Goal: Task Accomplishment & Management: Use online tool/utility

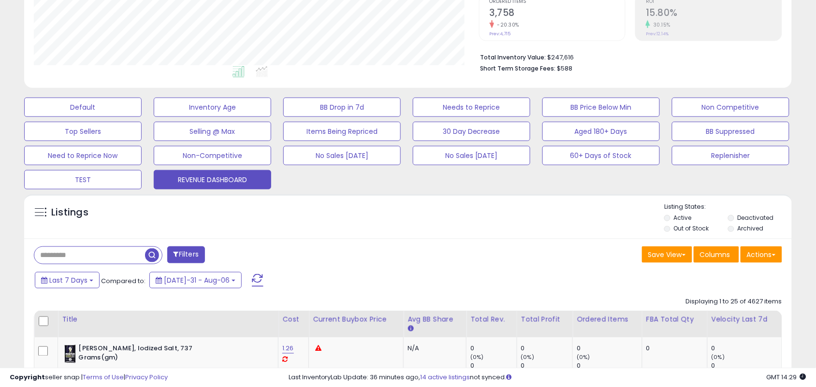
scroll to position [302, 0]
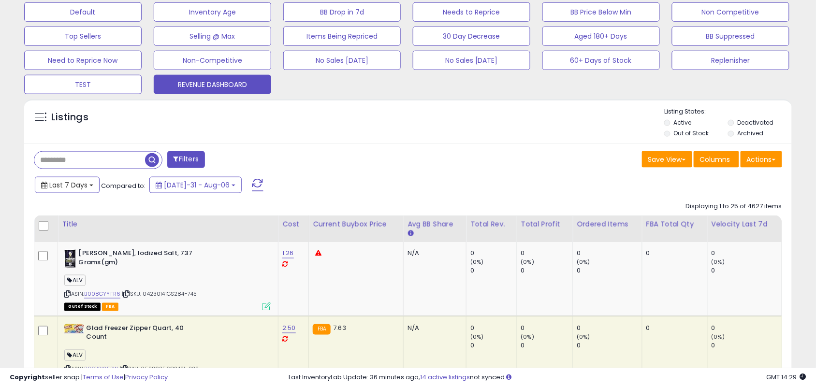
click at [90, 190] on button "Last 7 Days" at bounding box center [67, 185] width 65 height 16
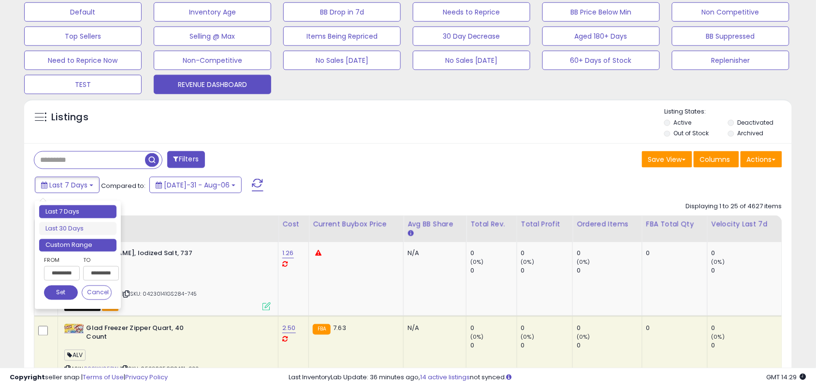
click at [95, 245] on li "Custom Range" at bounding box center [77, 245] width 77 height 13
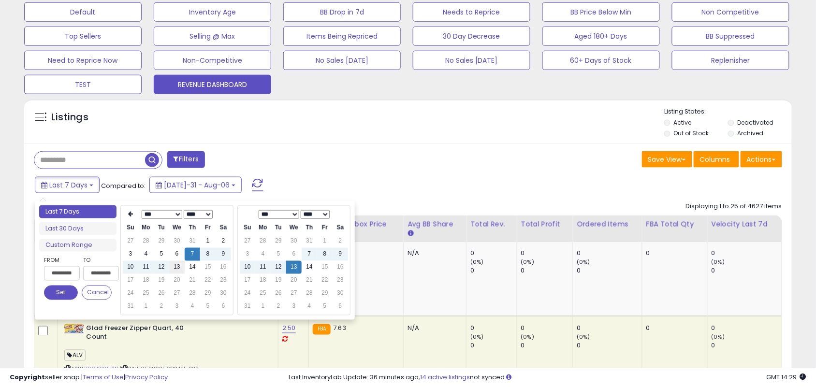
type input "**********"
click at [178, 266] on td "13" at bounding box center [176, 267] width 15 height 13
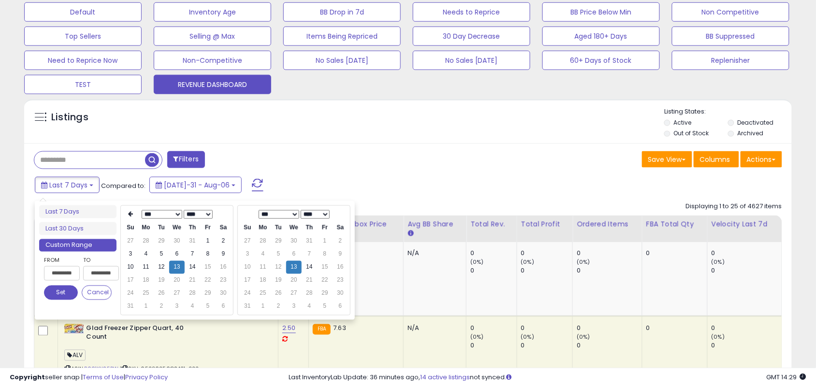
click at [70, 291] on button "Set" at bounding box center [61, 293] width 34 height 15
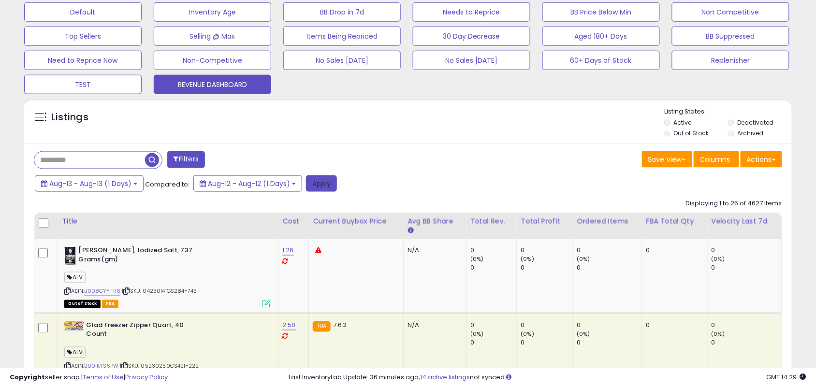
click at [318, 191] on button "Apply" at bounding box center [321, 183] width 31 height 16
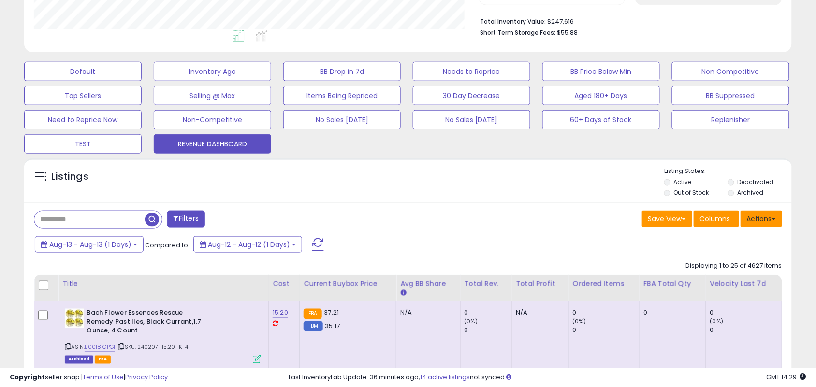
scroll to position [198, 445]
click at [764, 220] on button "Actions" at bounding box center [762, 219] width 42 height 16
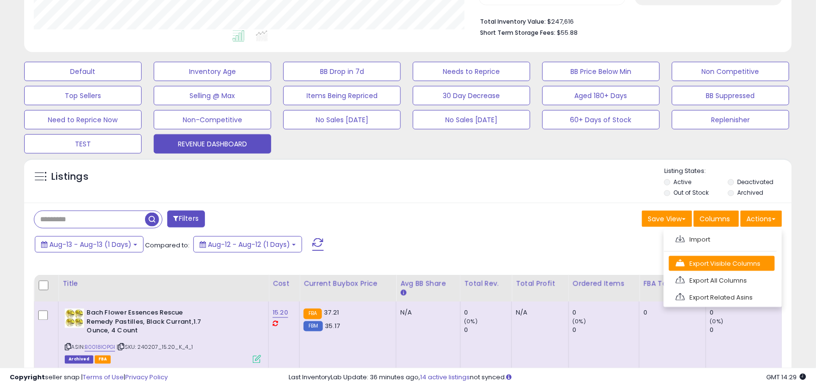
click at [750, 262] on link "Export Visible Columns" at bounding box center [722, 263] width 106 height 15
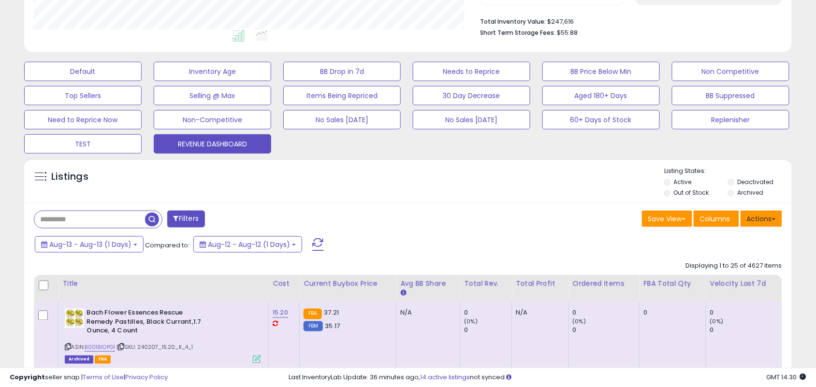
click at [765, 221] on button "Actions" at bounding box center [762, 219] width 42 height 16
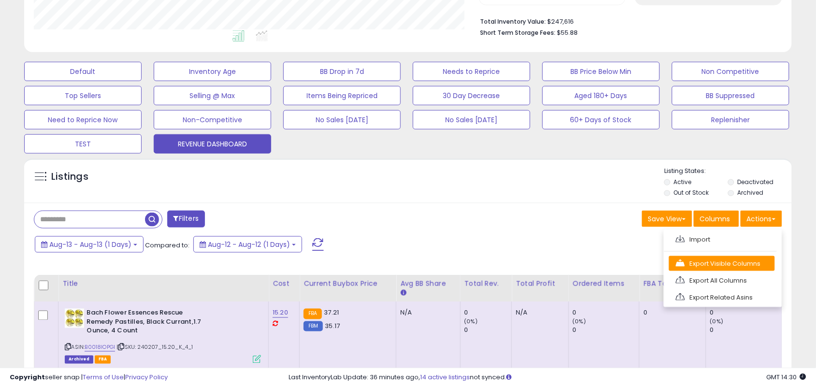
click at [752, 265] on link "Export Visible Columns" at bounding box center [722, 263] width 106 height 15
